Goal: Download file/media: Obtain a digital file from the website

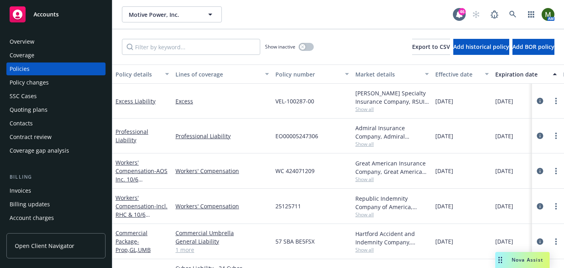
scroll to position [61, 0]
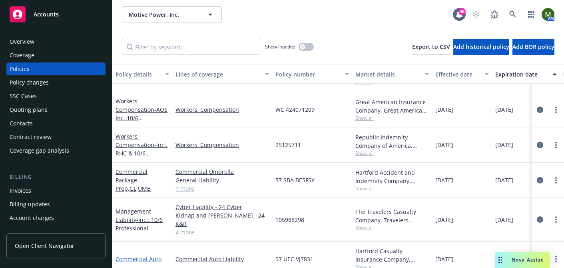
click at [150, 255] on link "Commercial Auto" at bounding box center [139, 259] width 46 height 8
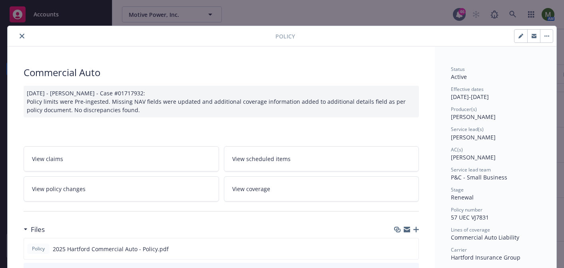
click at [271, 160] on span "View scheduled items" at bounding box center [261, 158] width 58 height 8
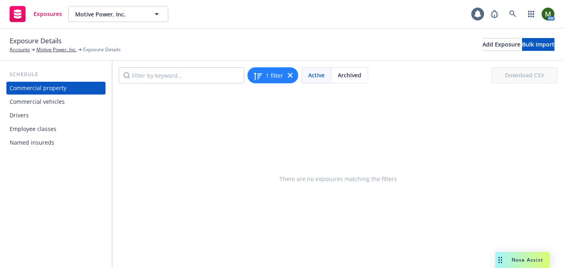
click at [35, 106] on div "Commercial vehicles" at bounding box center [37, 101] width 55 height 13
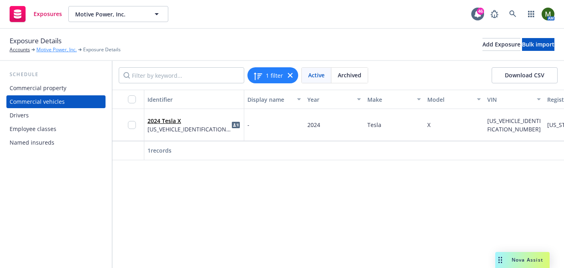
click at [47, 50] on link "Motive Power, Inc." at bounding box center [56, 49] width 40 height 7
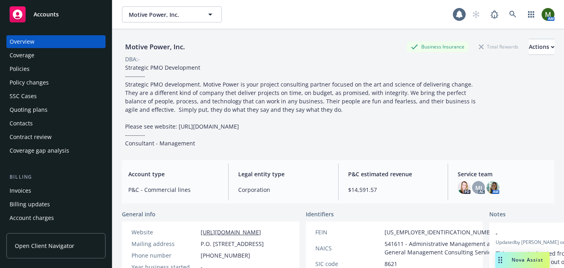
click at [64, 69] on div "Policies" at bounding box center [56, 68] width 93 height 13
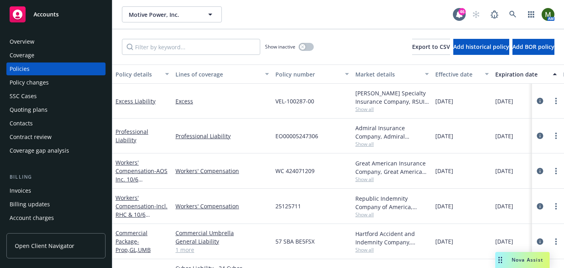
scroll to position [61, 0]
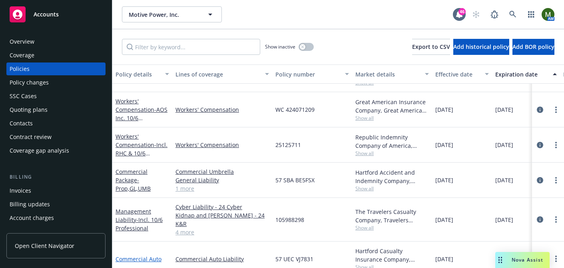
click at [136, 255] on link "Commercial Auto" at bounding box center [139, 259] width 46 height 8
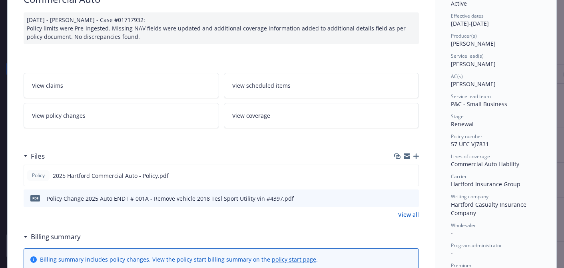
scroll to position [109, 0]
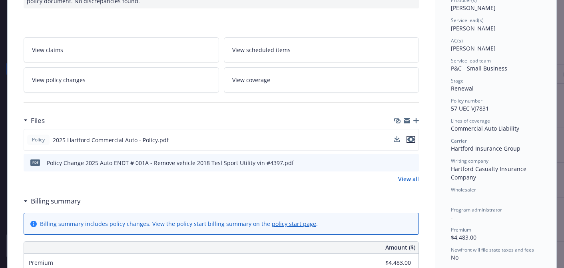
click at [412, 138] on icon "preview file" at bounding box center [411, 139] width 7 height 6
click at [400, 162] on icon "download file" at bounding box center [398, 162] width 6 height 6
click at [414, 162] on icon "preview file" at bounding box center [411, 162] width 7 height 6
